Goal: Transaction & Acquisition: Purchase product/service

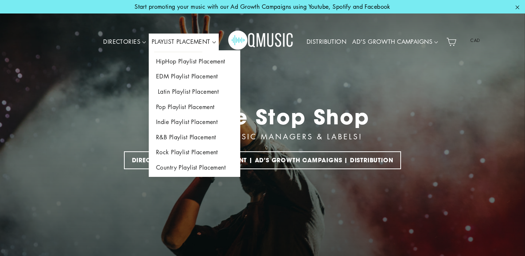
click at [196, 92] on link "Latin Playlist Placement" at bounding box center [195, 91] width 92 height 15
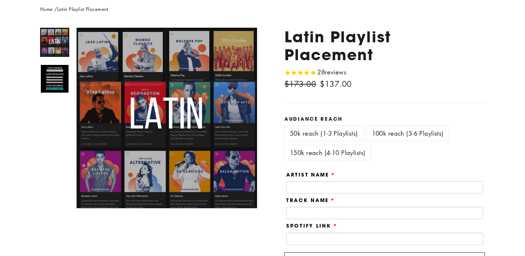
scroll to position [88, 0]
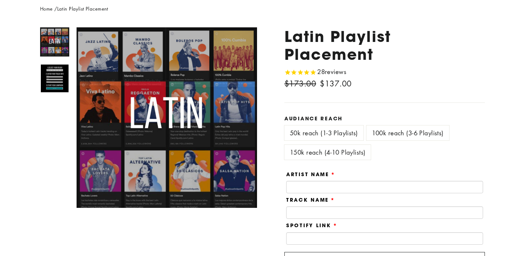
click at [399, 135] on label "100k reach (3-6 Playlists)" at bounding box center [408, 133] width 83 height 15
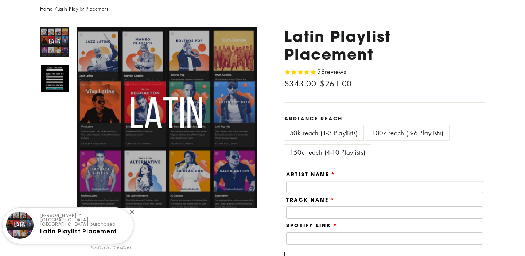
click at [360, 152] on label "150k reach (4-10 Playlists)" at bounding box center [328, 152] width 86 height 15
click at [310, 130] on label "50k reach (1-3 Playlists)" at bounding box center [324, 133] width 79 height 15
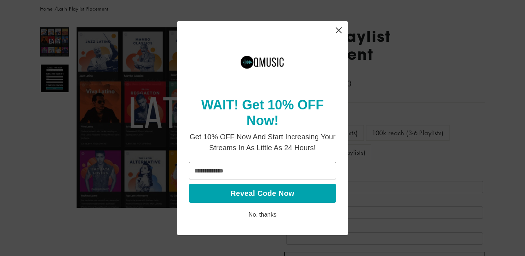
click at [338, 29] on icon "Close" at bounding box center [339, 30] width 6 height 6
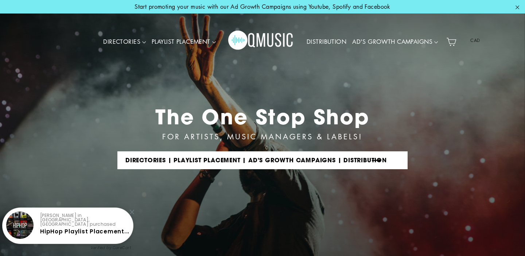
click at [229, 161] on link "DIRECTORIES | PLAYLIST PLACEMENT | AD'S GROWTH CAMPAIGNS | DISTRIBUTION" at bounding box center [262, 160] width 290 height 18
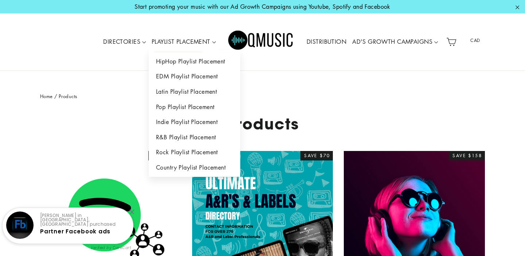
click at [156, 40] on link "PLAYLIST PLACEMENT" at bounding box center [184, 42] width 70 height 17
